Goal: Navigation & Orientation: Go to known website

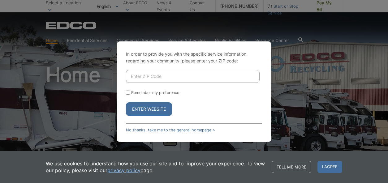
click at [181, 79] on input "Enter ZIP Code" at bounding box center [193, 76] width 134 height 13
type input "92978"
click at [155, 109] on button "Enter Website" at bounding box center [149, 109] width 46 height 14
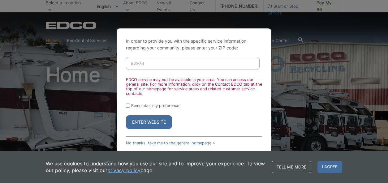
click at [149, 120] on button "Enter Website" at bounding box center [149, 122] width 46 height 14
click at [158, 122] on button "Enter Website" at bounding box center [149, 122] width 46 height 14
click at [149, 121] on button "Enter Website" at bounding box center [149, 122] width 46 height 14
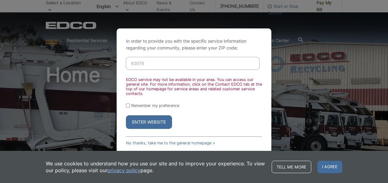
click at [149, 121] on button "Enter Website" at bounding box center [149, 122] width 46 height 14
click at [147, 142] on link "No thanks, take me to the general homepage >" at bounding box center [170, 143] width 89 height 5
